Goal: Task Accomplishment & Management: Use online tool/utility

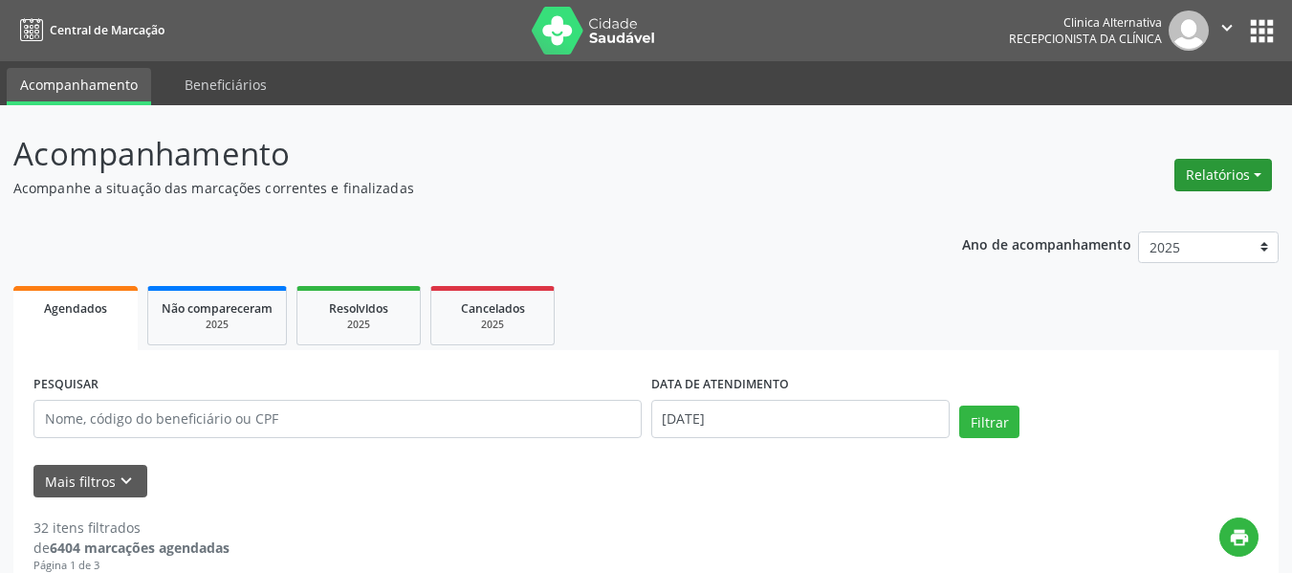
click at [1185, 170] on button "Relatórios" at bounding box center [1224, 175] width 98 height 33
click at [1118, 216] on link "Agendamentos" at bounding box center [1170, 216] width 206 height 27
select select "8"
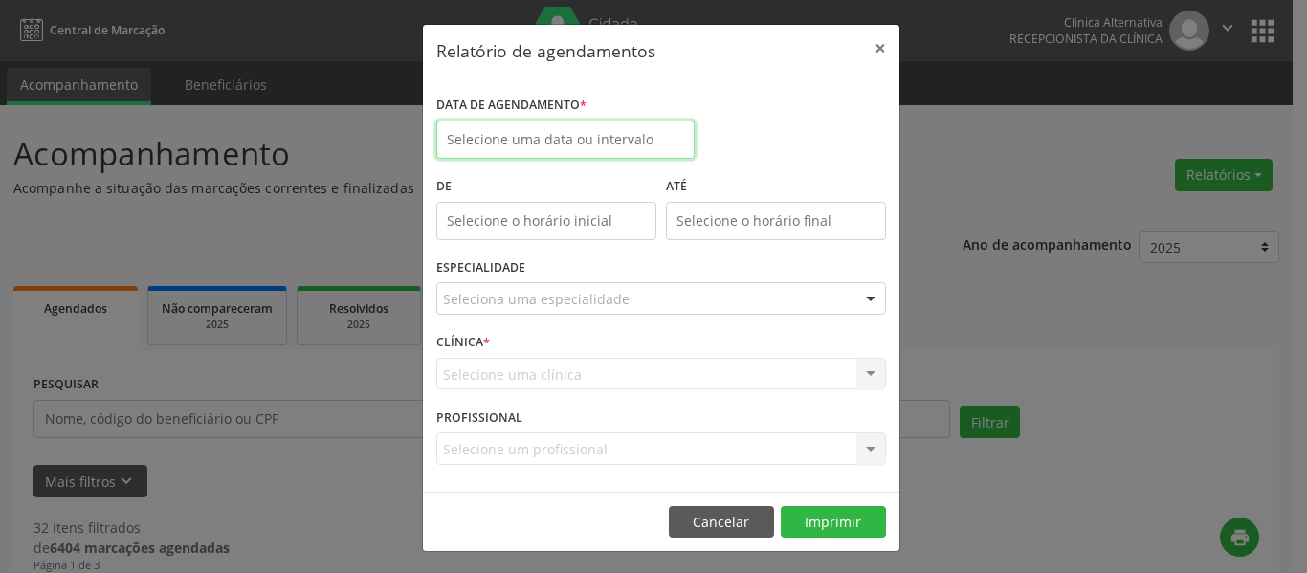
click at [638, 136] on input "text" at bounding box center [565, 140] width 258 height 38
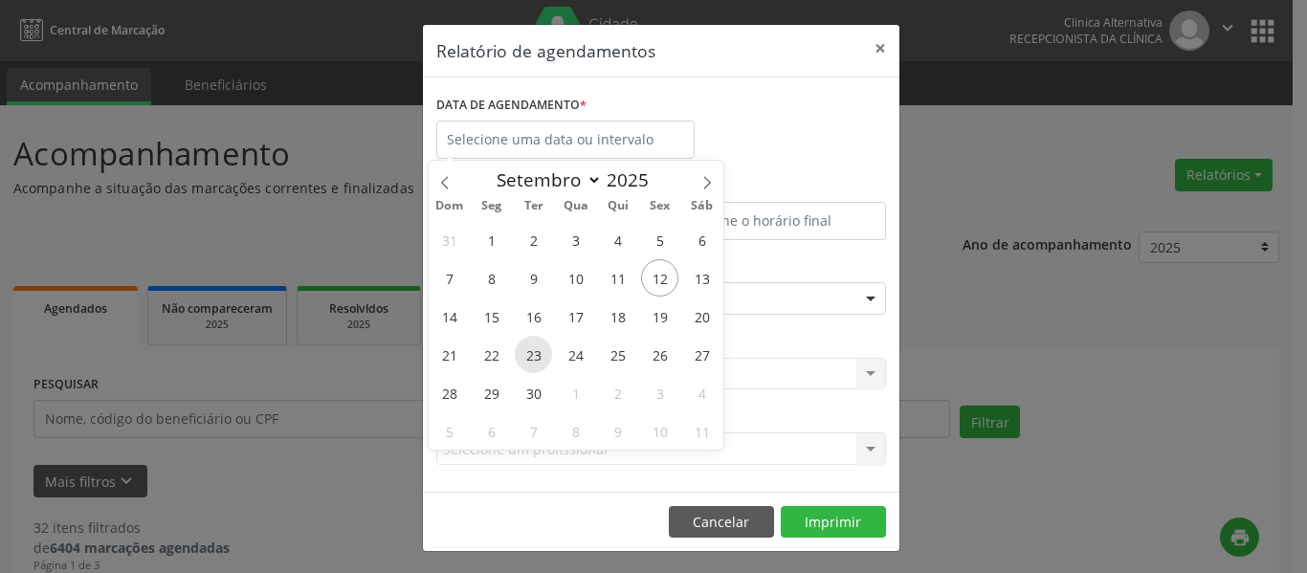
click at [537, 360] on span "23" at bounding box center [533, 354] width 37 height 37
type input "23/09/2025"
click at [539, 355] on span "23" at bounding box center [533, 354] width 37 height 37
click at [539, 355] on div "CLÍNICA * Selecione uma clínica Nenhum resultado encontrado para: " " Não há ne…" at bounding box center [660, 365] width 459 height 75
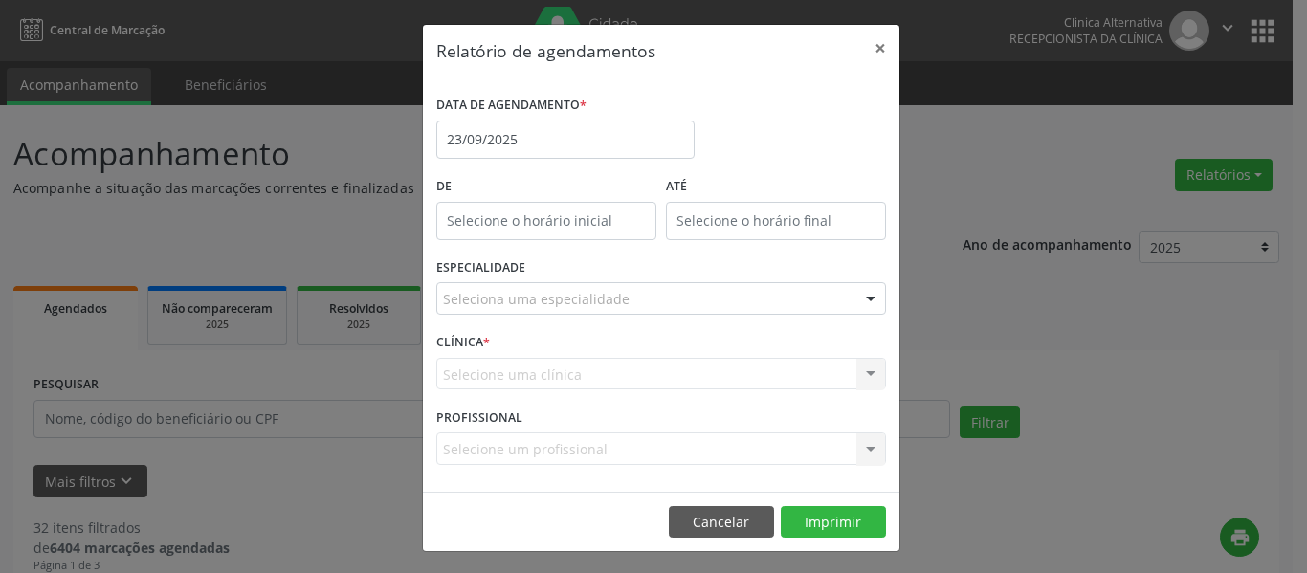
click at [856, 297] on div at bounding box center [870, 299] width 29 height 33
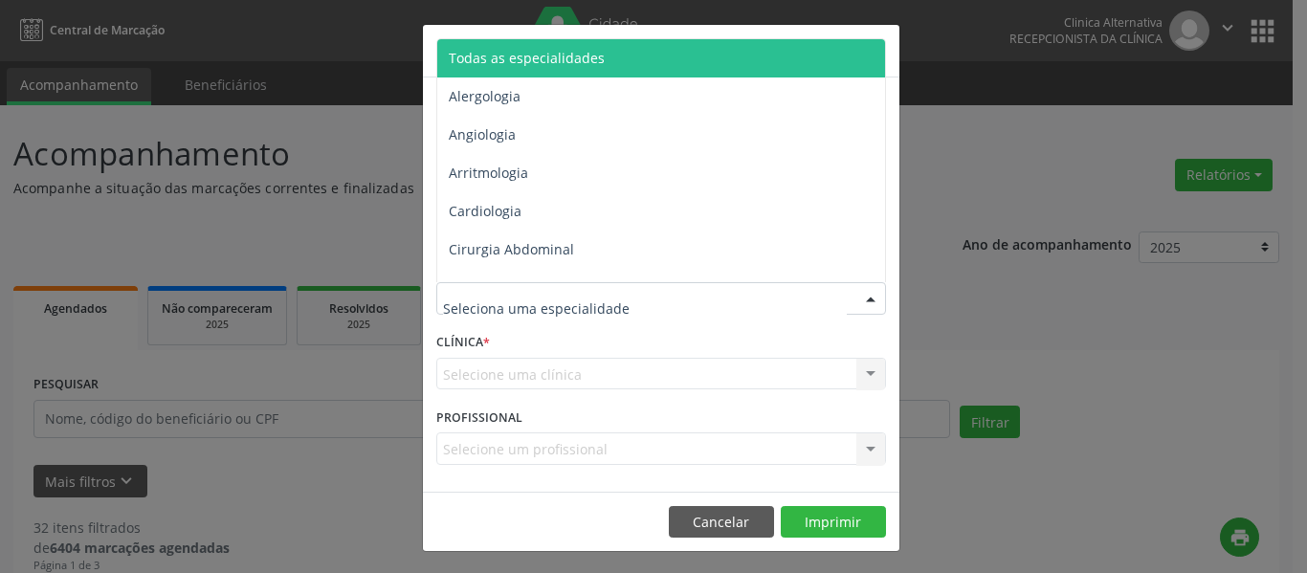
click at [647, 66] on span "Todas as especialidades" at bounding box center [662, 58] width 451 height 38
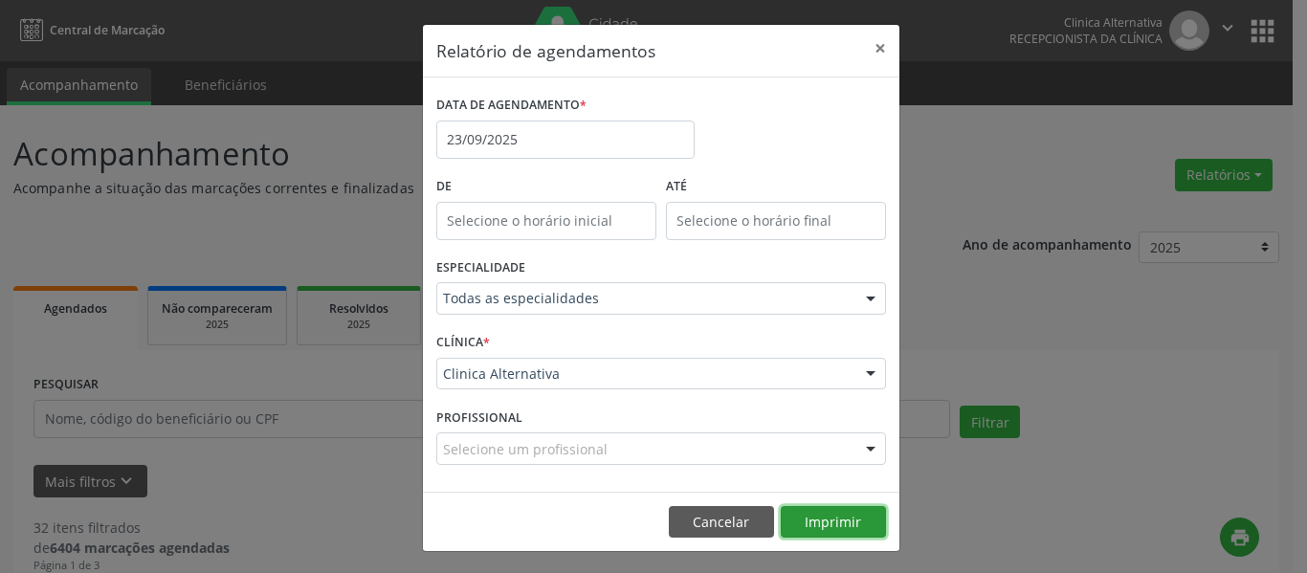
click at [829, 525] on button "Imprimir" at bounding box center [833, 522] width 105 height 33
